Goal: Transaction & Acquisition: Purchase product/service

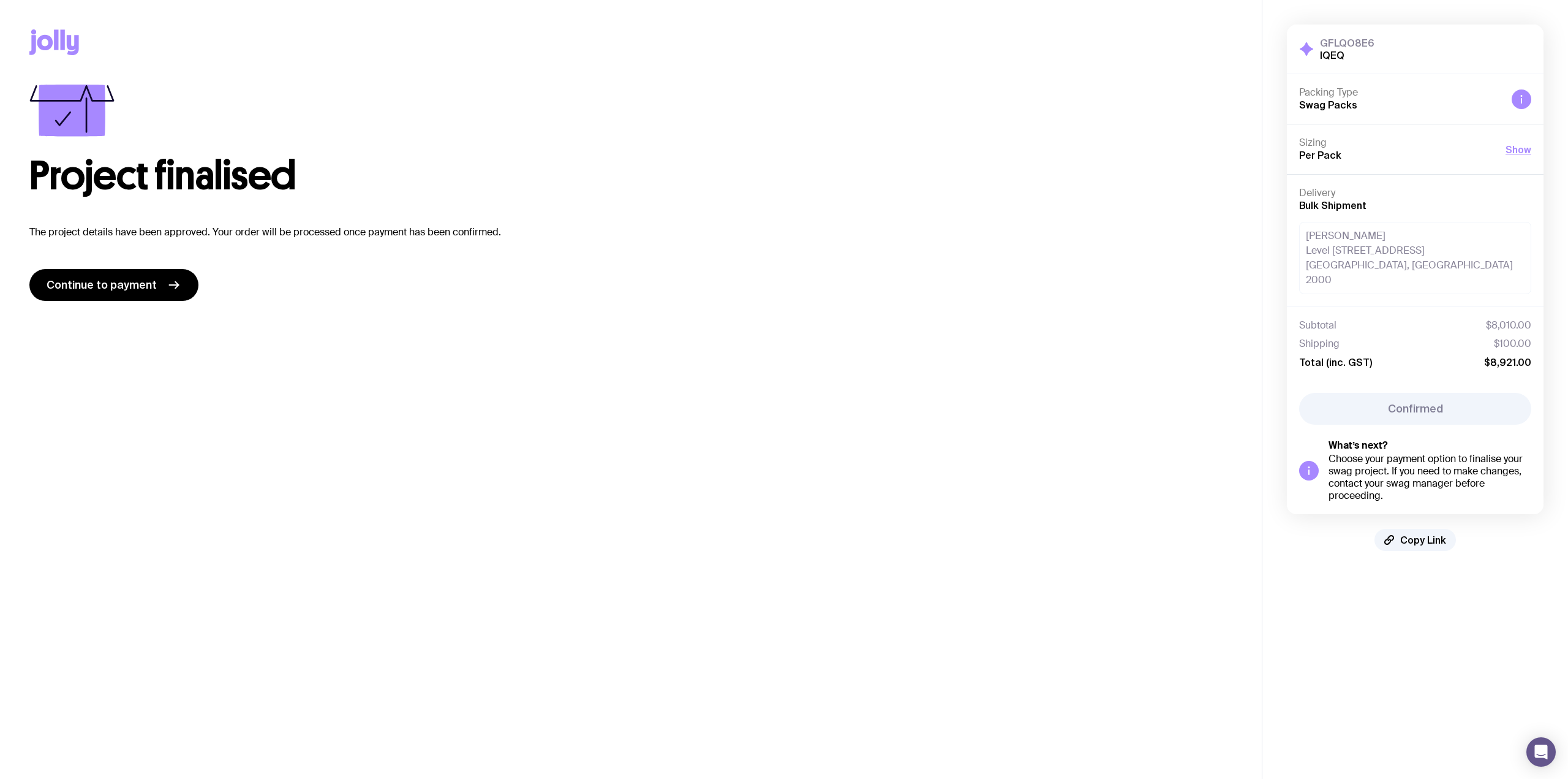
click at [146, 285] on span "Continue to payment" at bounding box center [101, 285] width 111 height 15
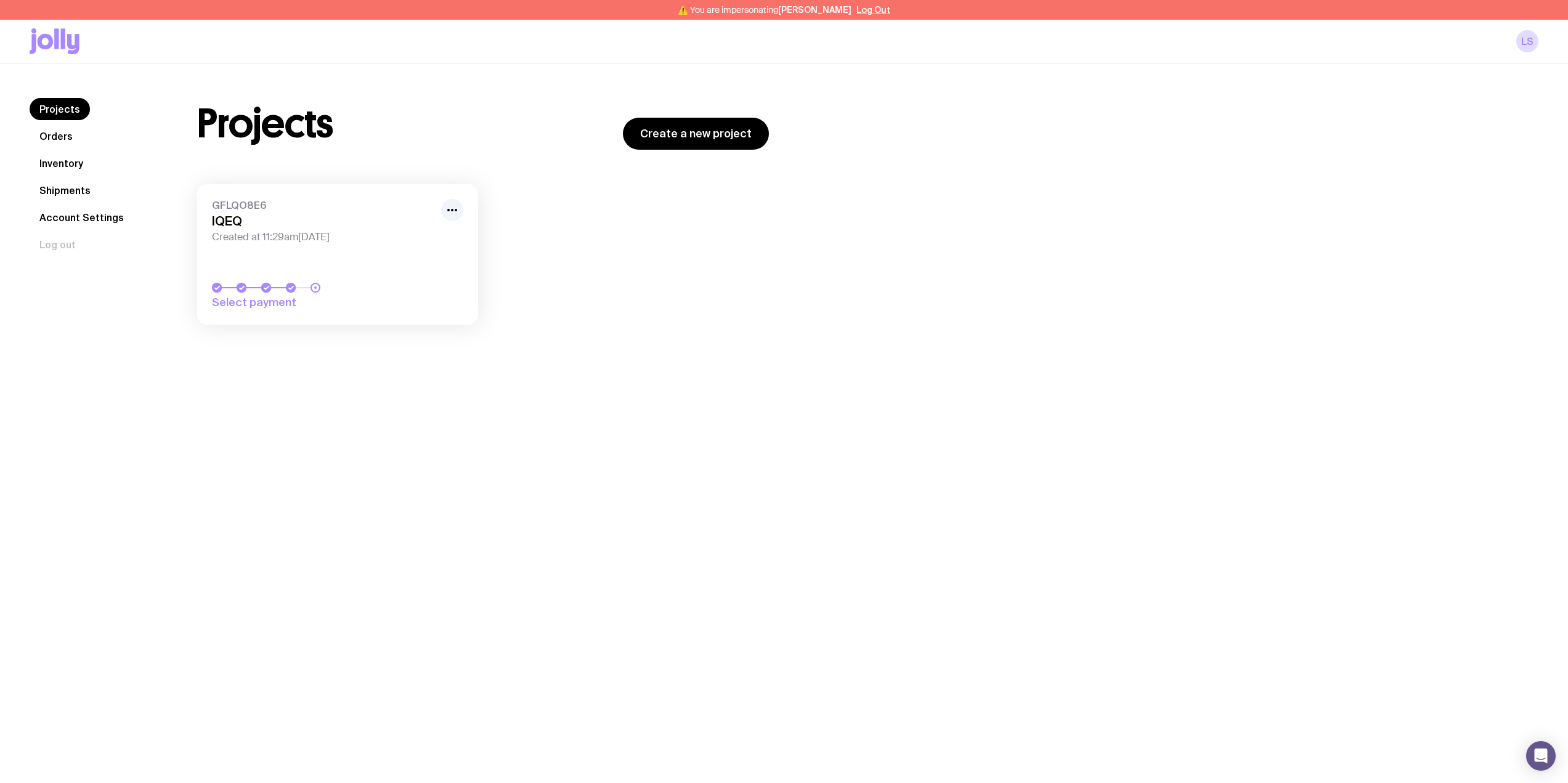
click at [48, 135] on link "Orders" at bounding box center [56, 136] width 53 height 22
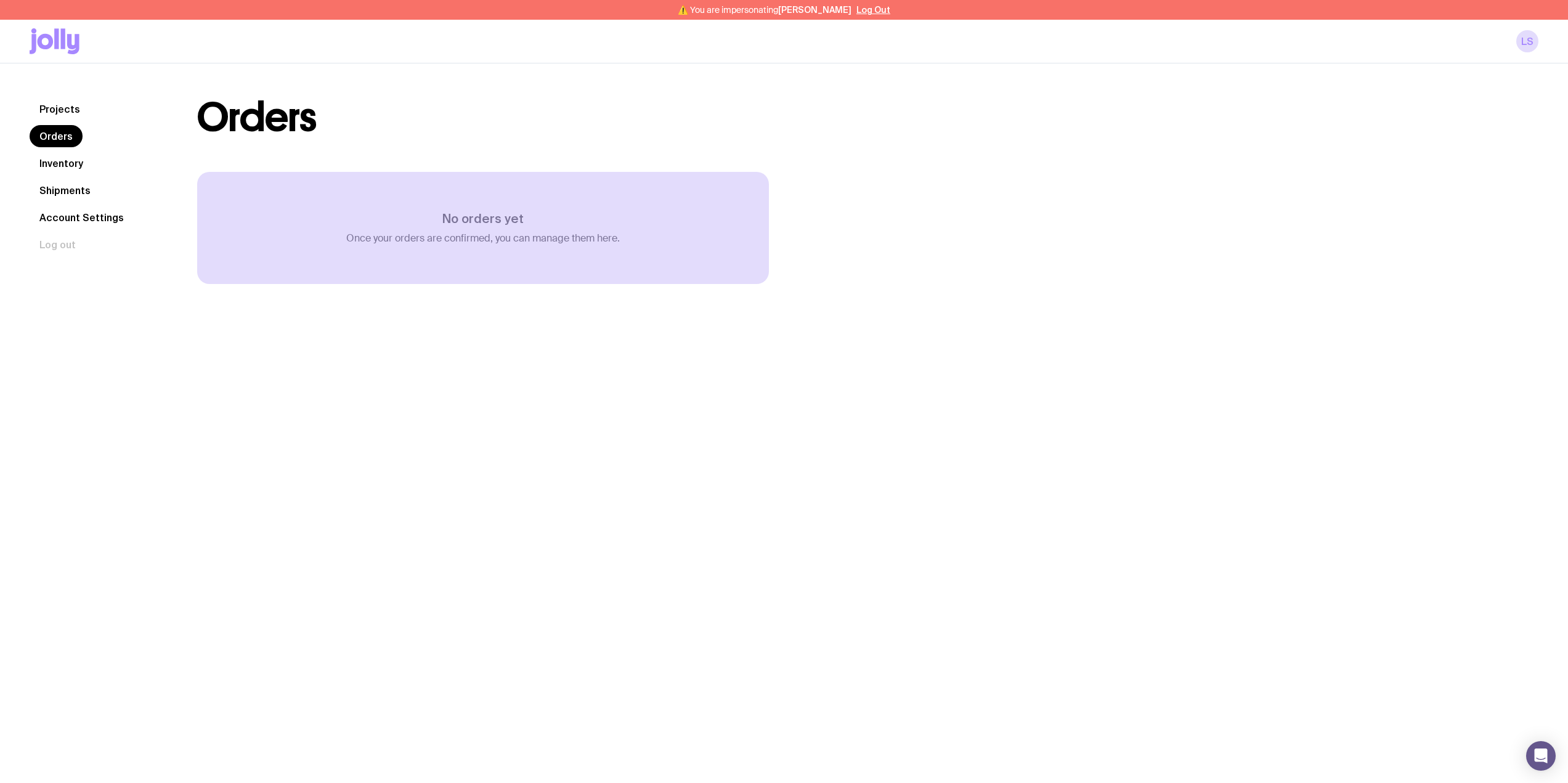
click at [61, 167] on link "Inventory" at bounding box center [61, 164] width 63 height 22
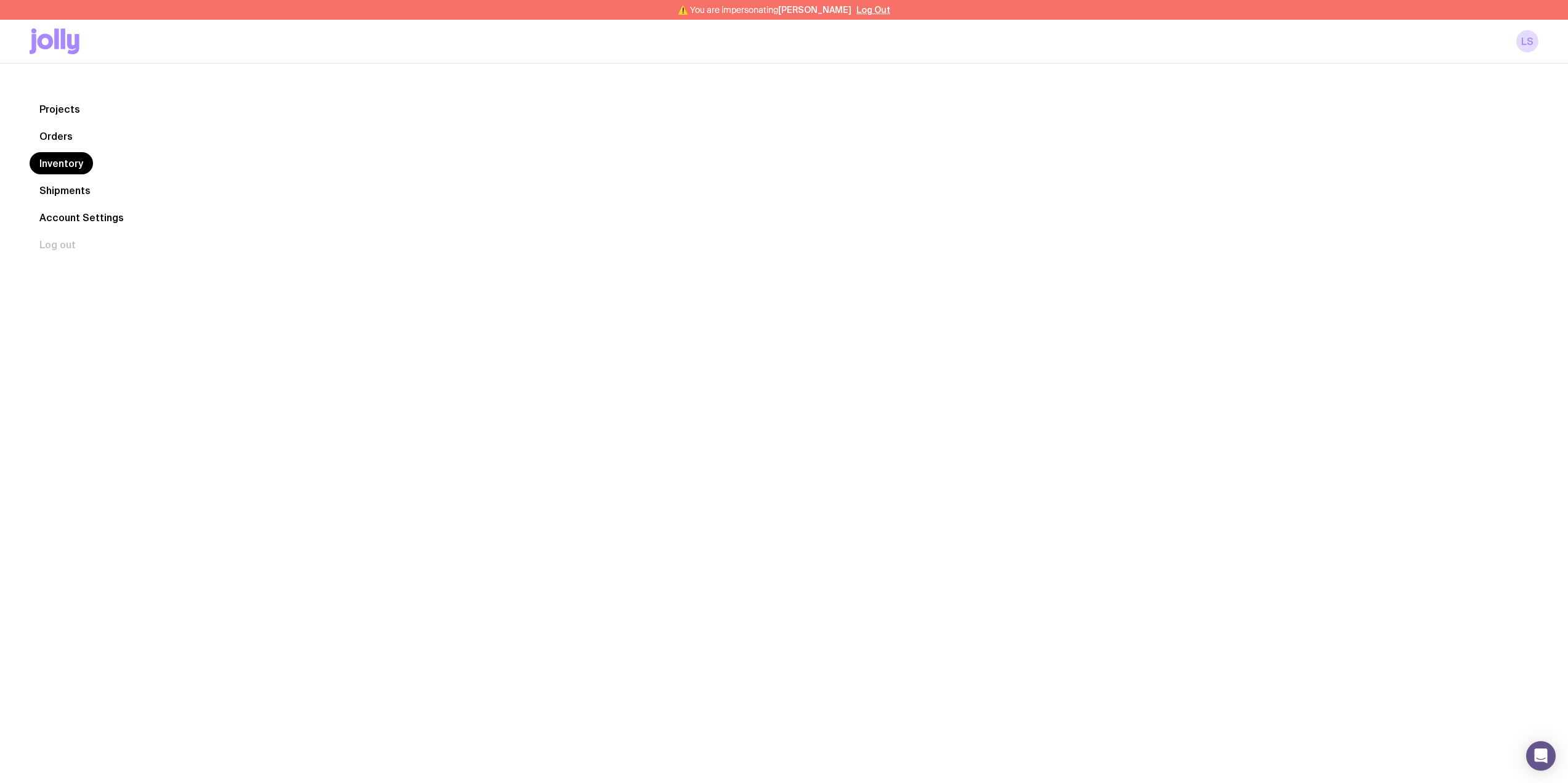
click at [68, 188] on link "Shipments" at bounding box center [64, 190] width 71 height 22
click at [69, 130] on link "Orders" at bounding box center [56, 136] width 53 height 22
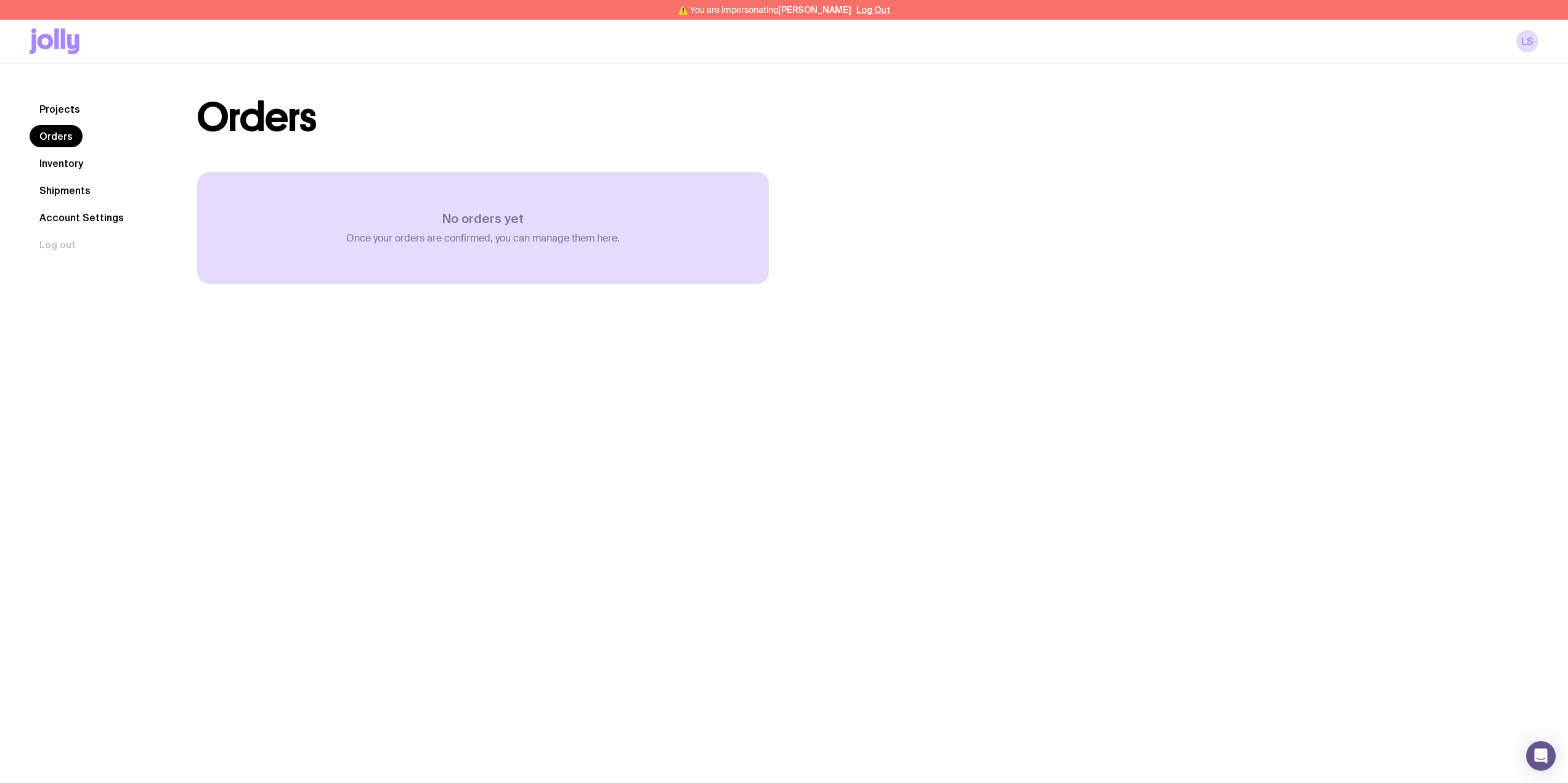
click at [66, 105] on link "Projects" at bounding box center [60, 109] width 61 height 22
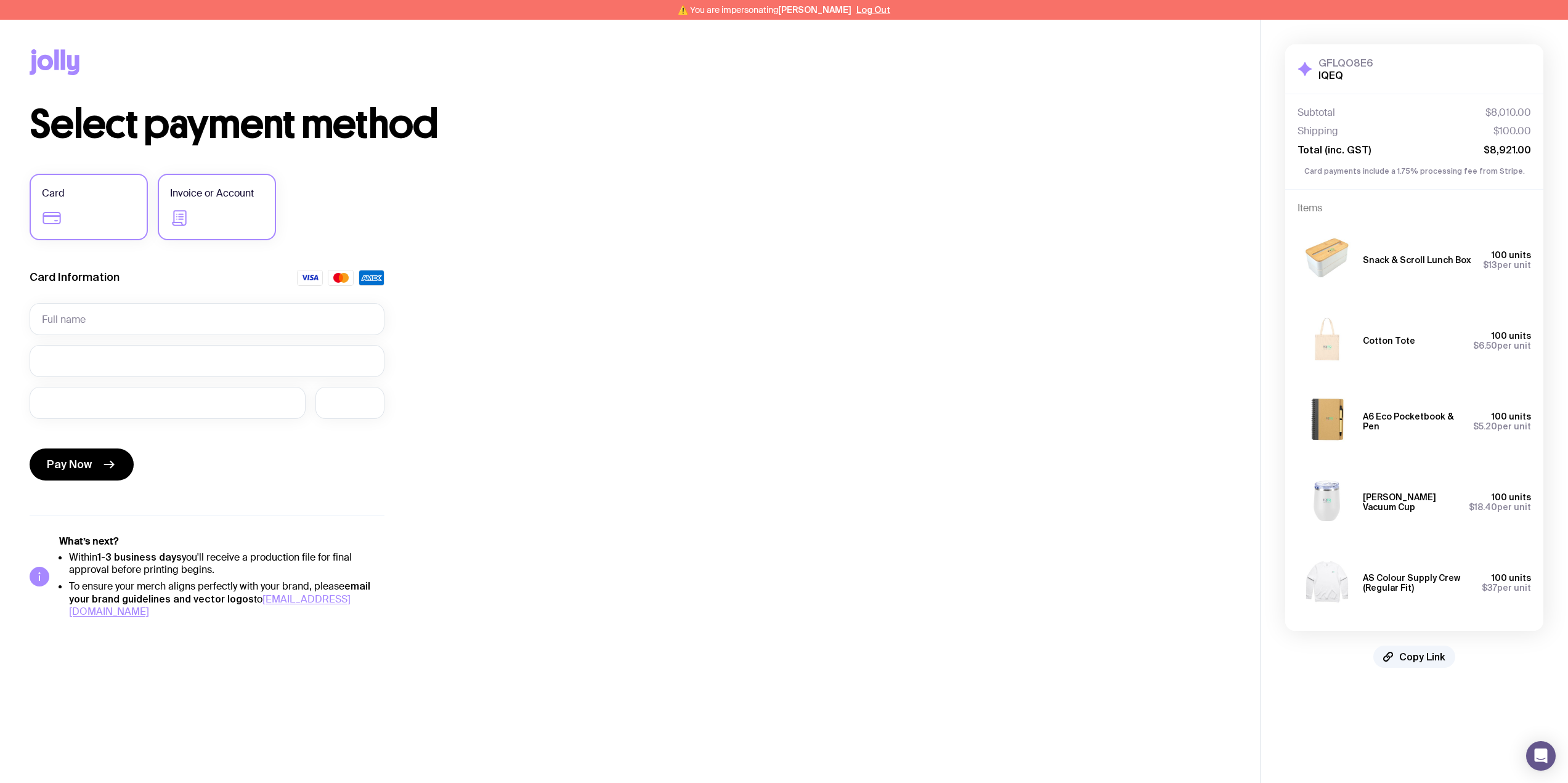
click at [229, 201] on label "Invoice or Account" at bounding box center [217, 207] width 119 height 66
click at [0, 0] on input "Invoice or Account" at bounding box center [0, 0] width 0 height 0
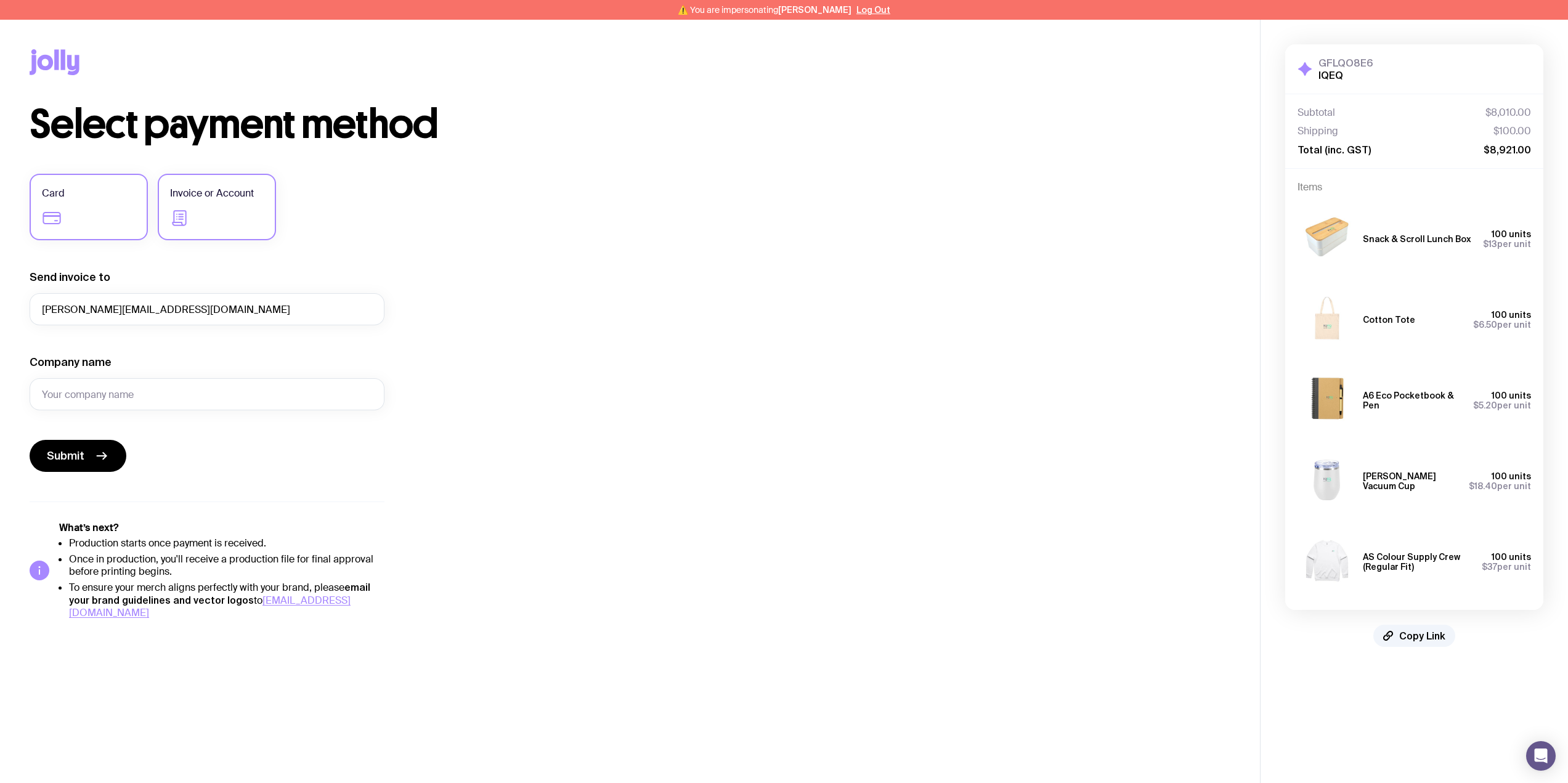
click at [104, 205] on label "Card" at bounding box center [88, 207] width 119 height 66
click at [0, 0] on input "Card" at bounding box center [0, 0] width 0 height 0
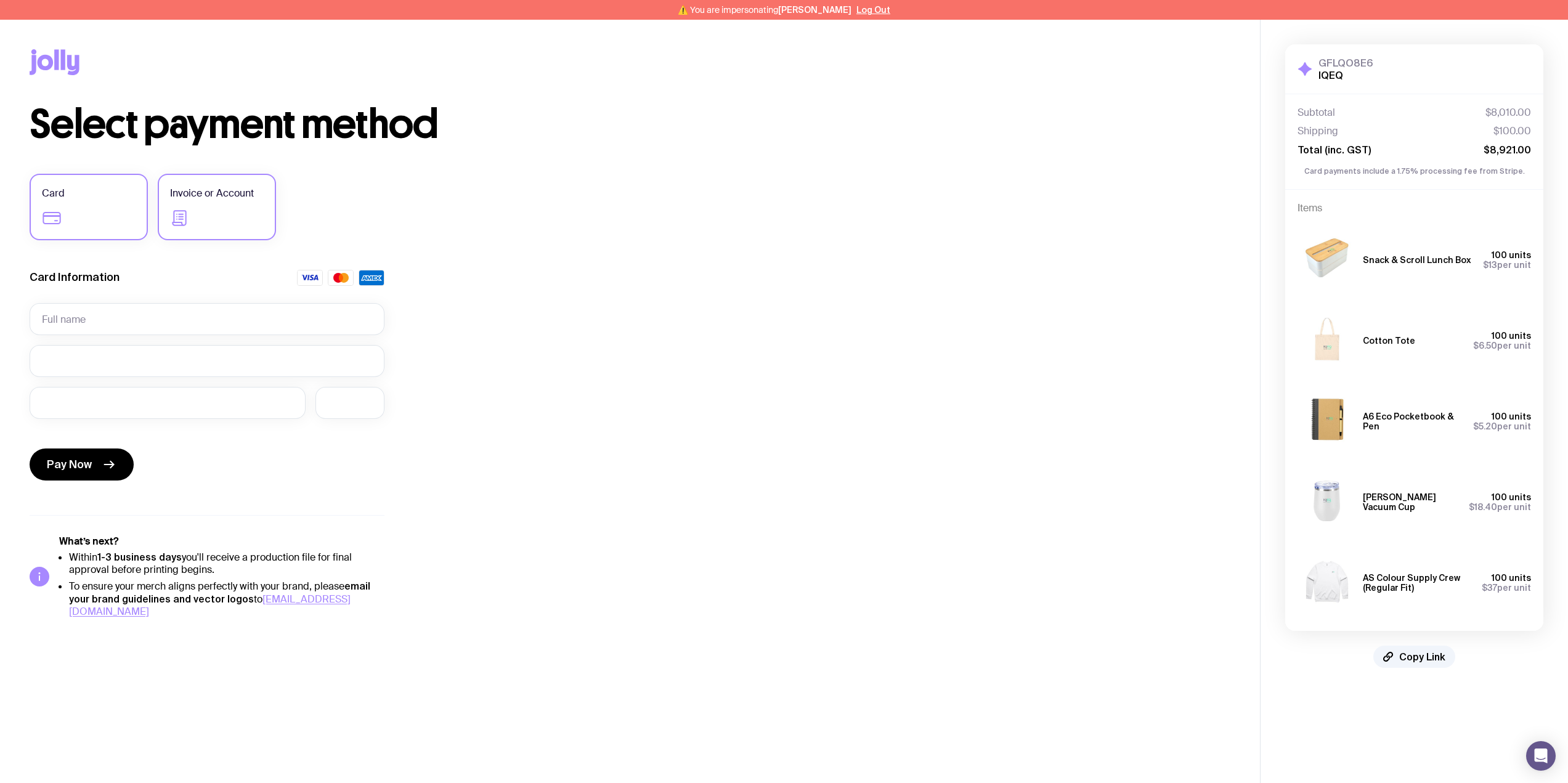
click at [226, 211] on label "Invoice or Account" at bounding box center [217, 207] width 119 height 66
click at [0, 0] on input "Invoice or Account" at bounding box center [0, 0] width 0 height 0
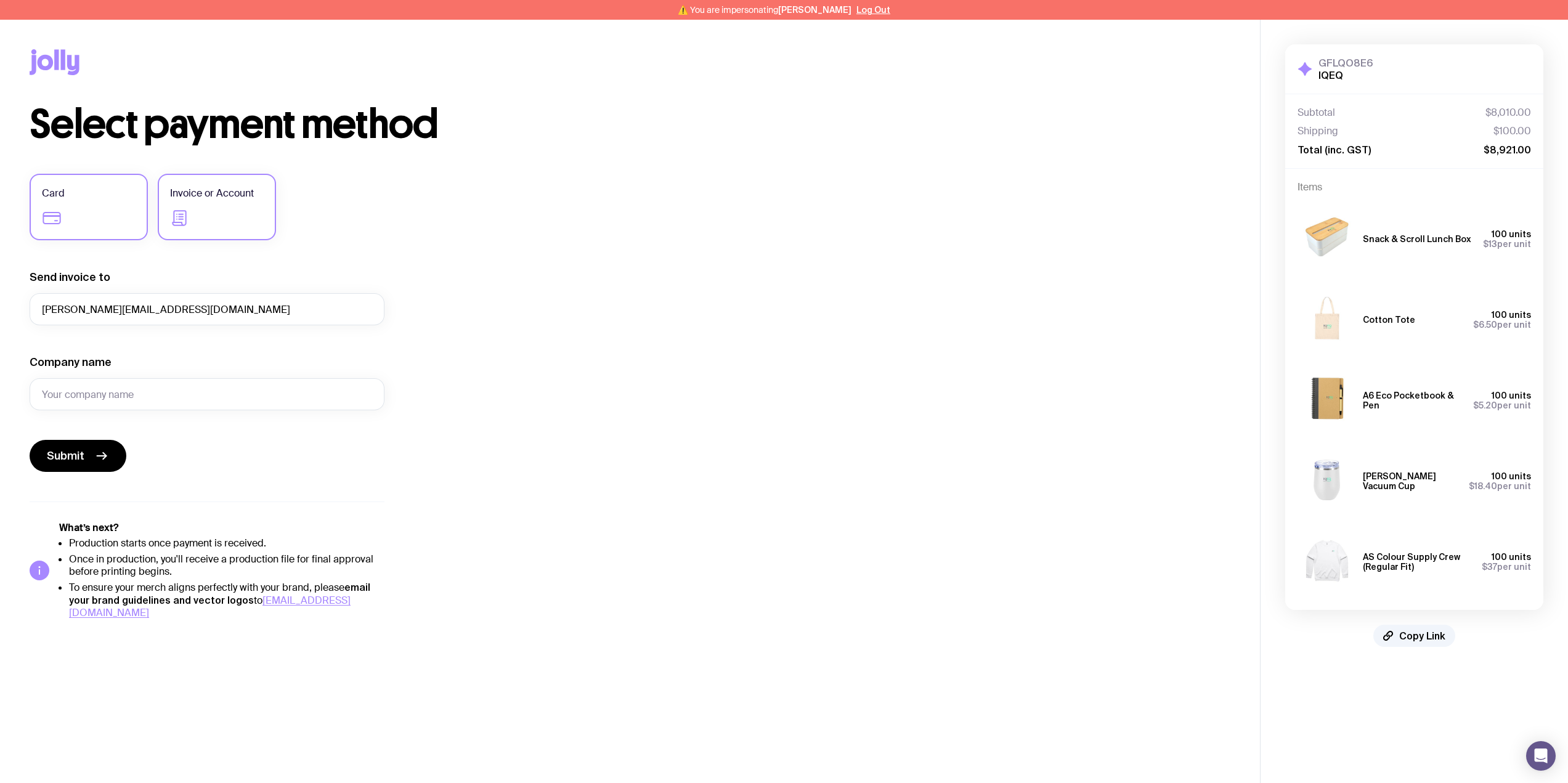
click at [75, 210] on label "Card" at bounding box center [88, 207] width 119 height 66
click at [0, 0] on input "Card" at bounding box center [0, 0] width 0 height 0
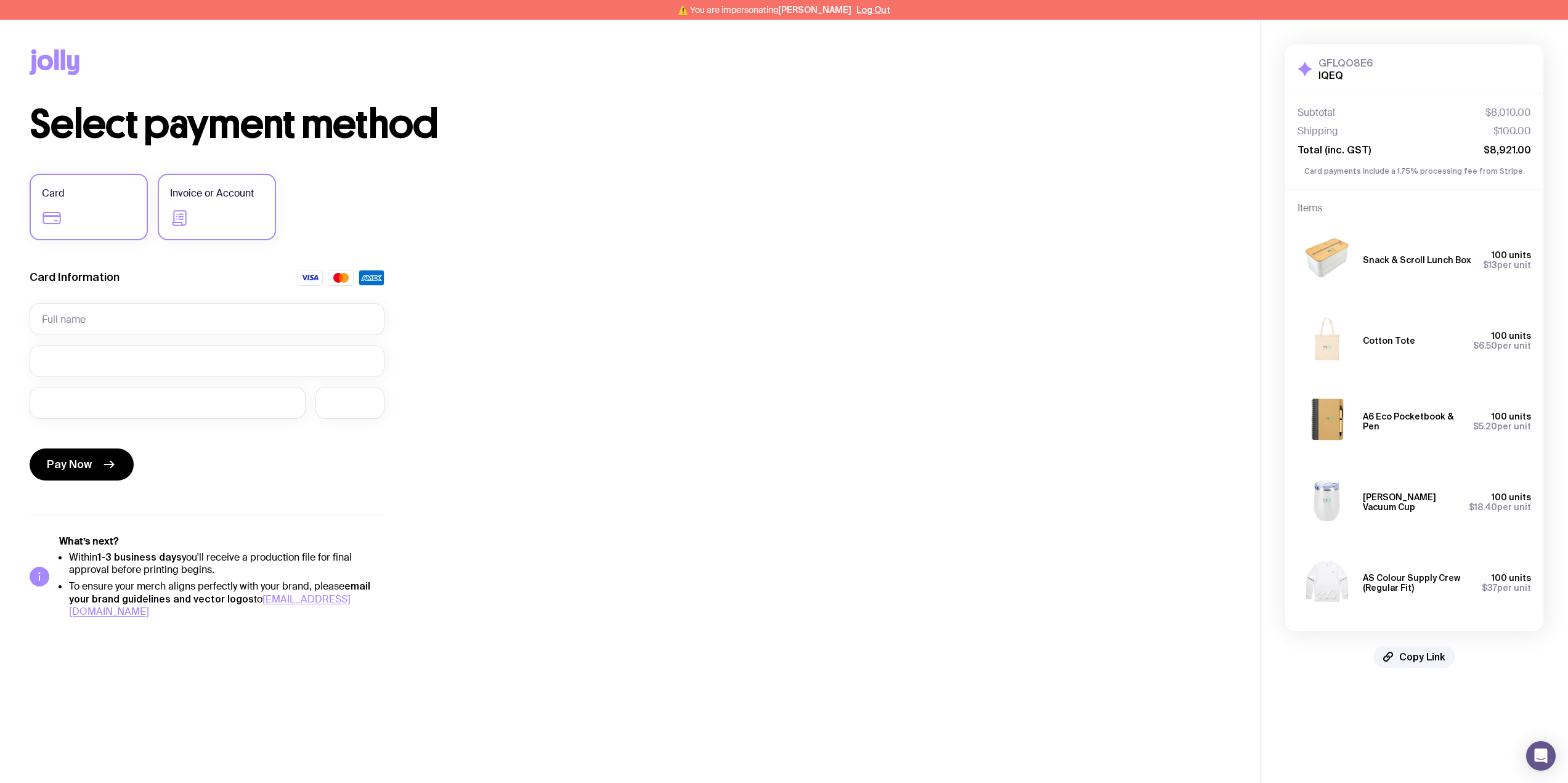
click at [236, 203] on label "Invoice or Account" at bounding box center [217, 207] width 119 height 66
click at [0, 0] on input "Invoice or Account" at bounding box center [0, 0] width 0 height 0
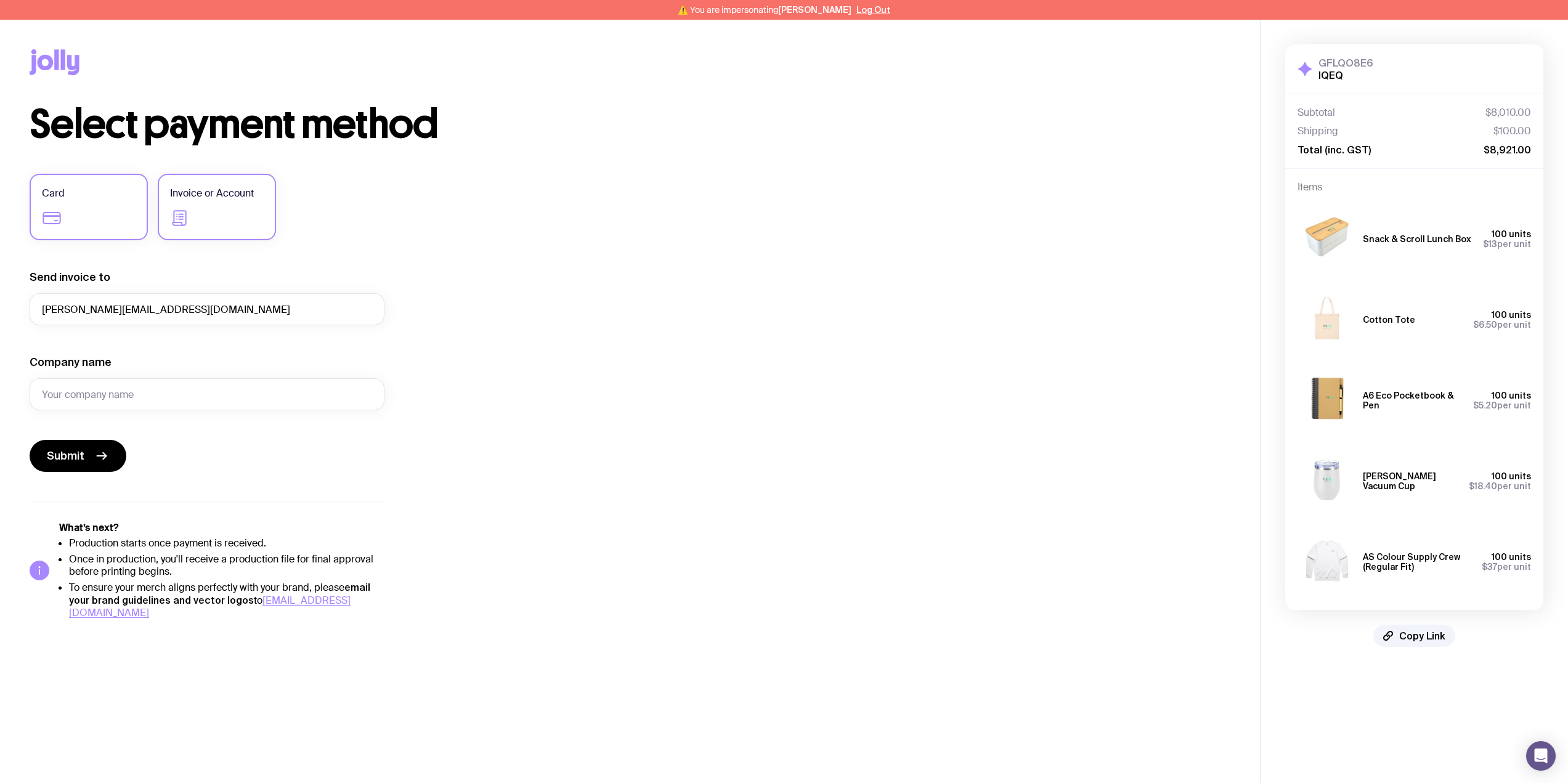
click at [106, 198] on label "Card" at bounding box center [88, 207] width 119 height 66
click at [0, 0] on input "Card" at bounding box center [0, 0] width 0 height 0
